Goal: Information Seeking & Learning: Learn about a topic

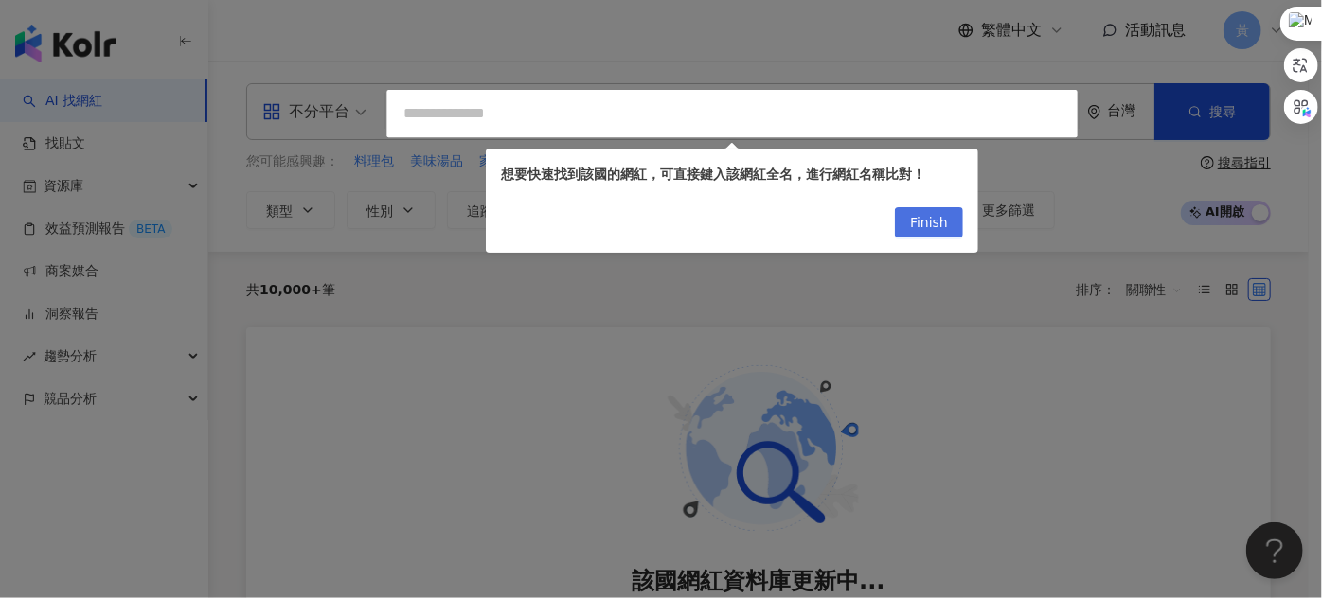
click at [932, 221] on span "Finish" at bounding box center [929, 223] width 38 height 30
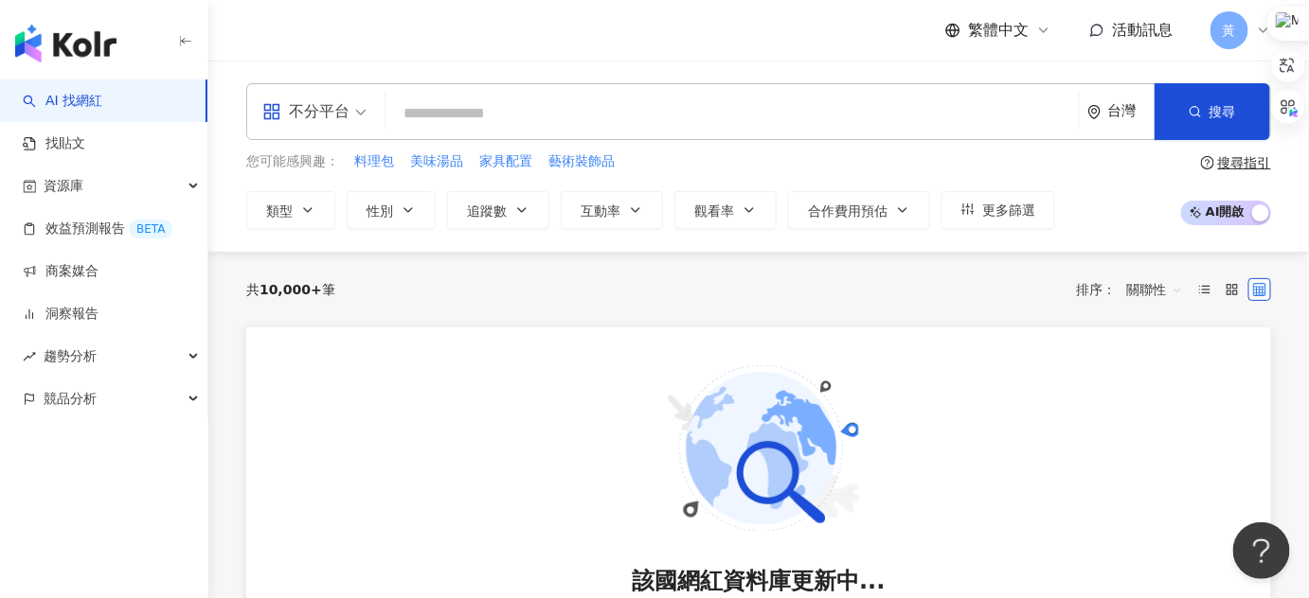
click at [494, 117] on input "search" at bounding box center [732, 114] width 678 height 36
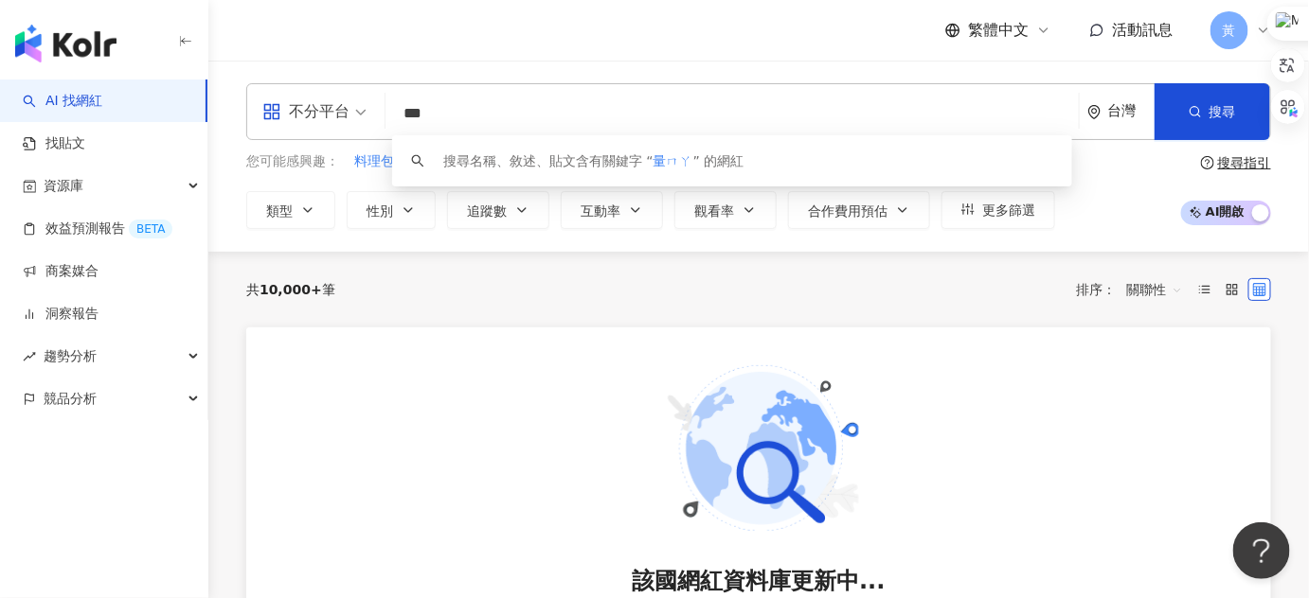
type input "**"
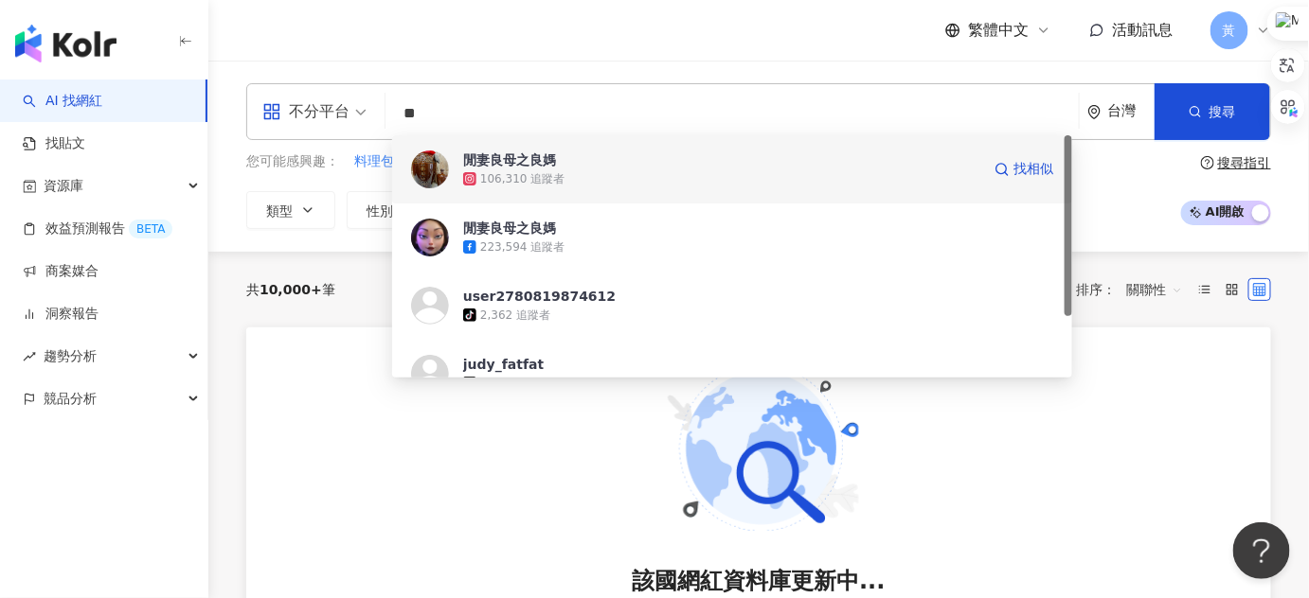
click at [569, 167] on span "閒妻良母之良媽" at bounding box center [721, 160] width 517 height 19
